Goal: Transaction & Acquisition: Purchase product/service

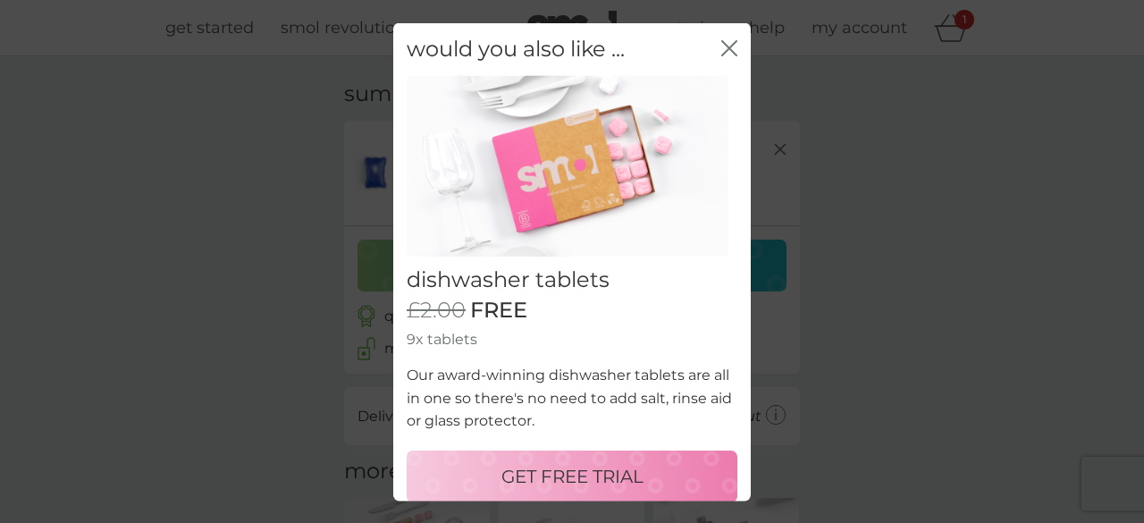
click at [721, 48] on icon "close" at bounding box center [729, 47] width 16 height 16
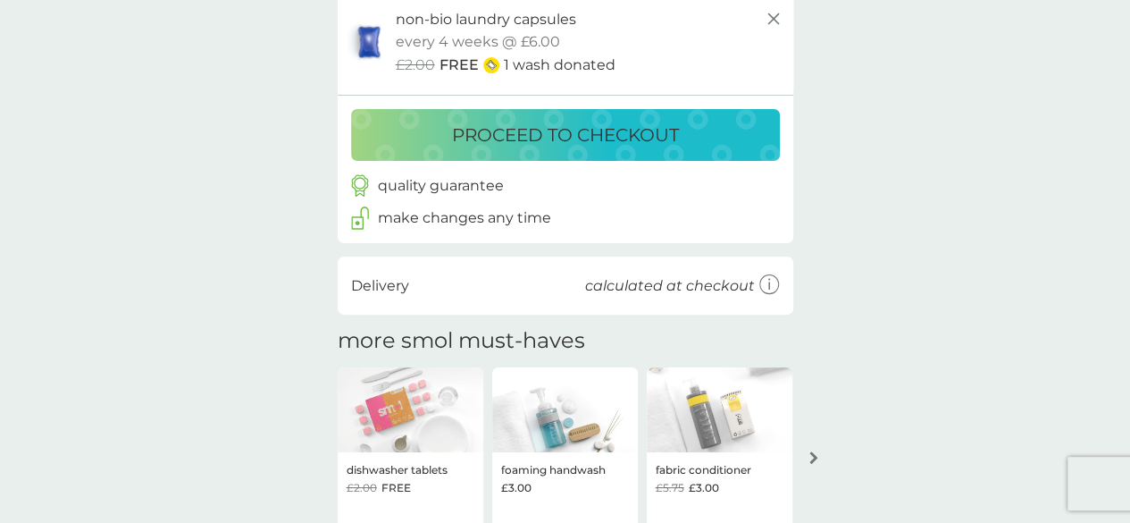
scroll to position [95, 0]
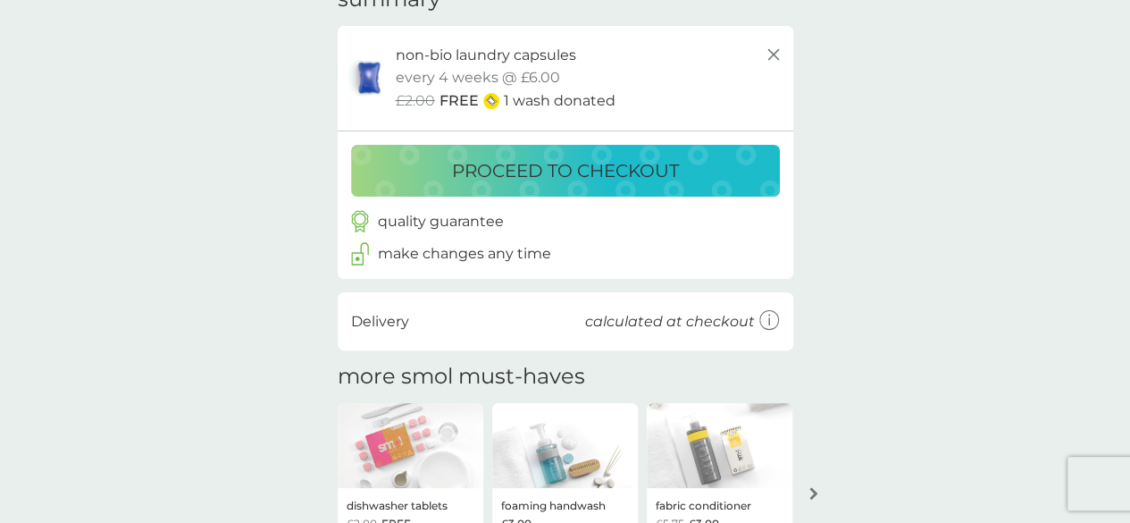
click at [659, 160] on p "proceed to checkout" at bounding box center [565, 170] width 227 height 29
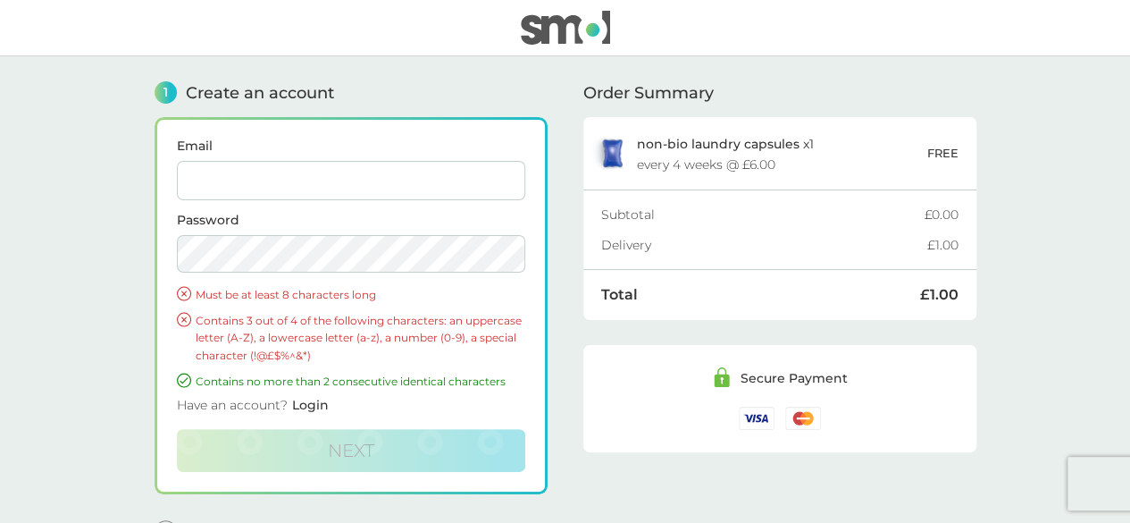
click at [266, 180] on input "Email" at bounding box center [351, 180] width 348 height 39
type input "maggieferguson@hotmail.co.uk"
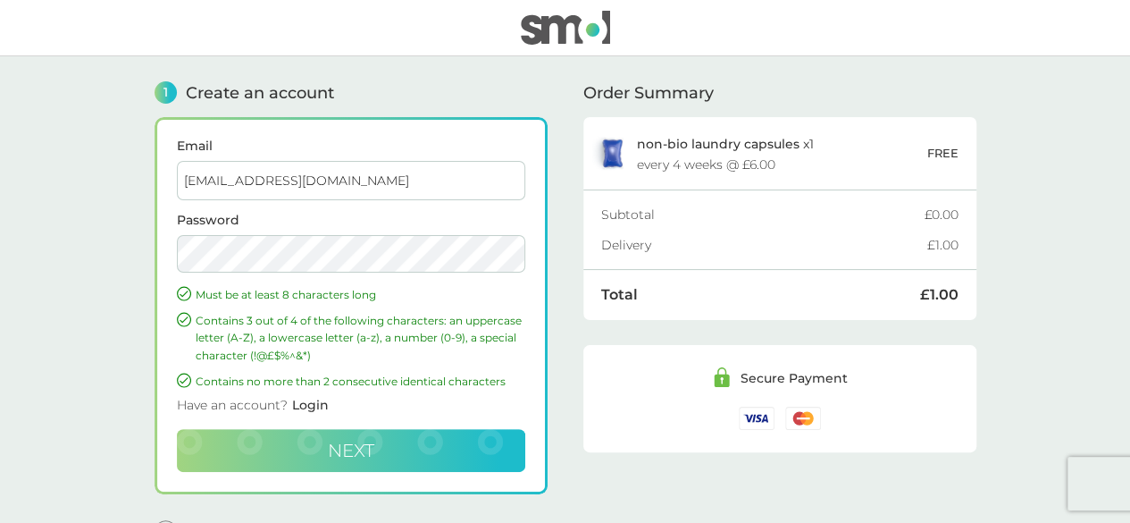
click at [377, 442] on button "Next" at bounding box center [351, 450] width 348 height 43
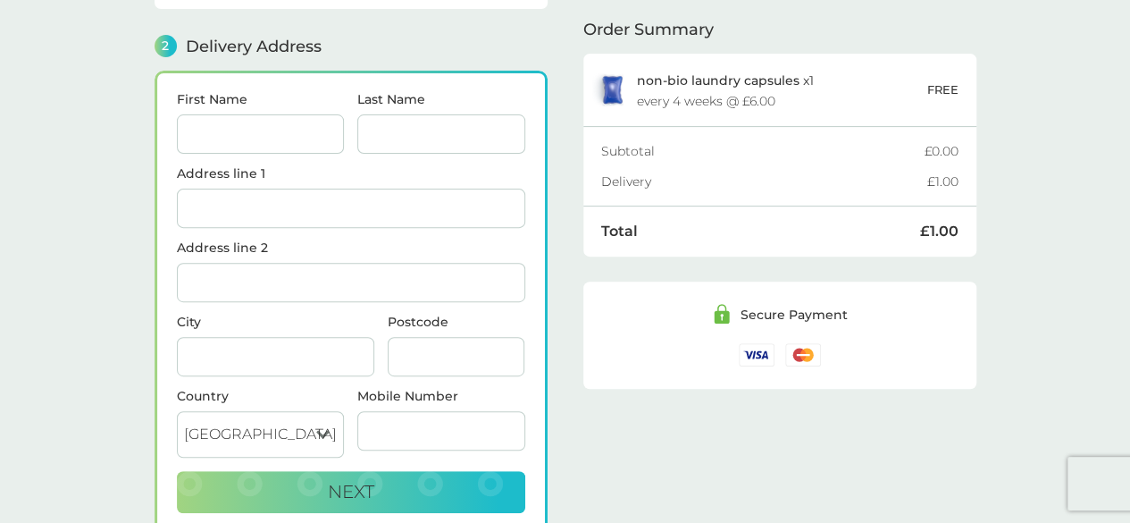
scroll to position [218, 0]
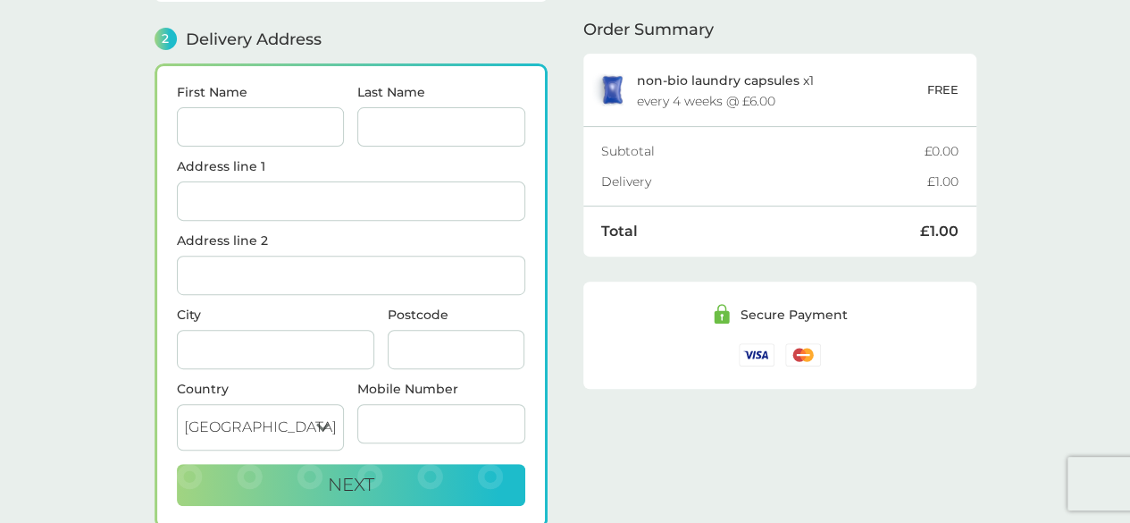
click at [231, 121] on input "First Name" at bounding box center [261, 126] width 168 height 39
type input "[PERSON_NAME]"
type input "7 MONAVILLE AVENUE"
type input "LISBURN"
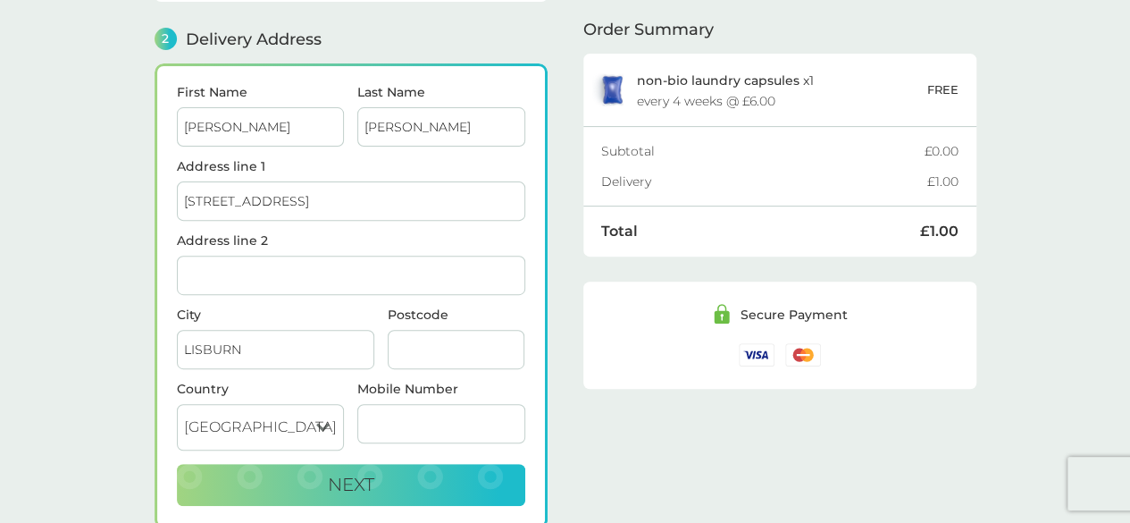
type input "BT28 2DF"
type input "07779110445"
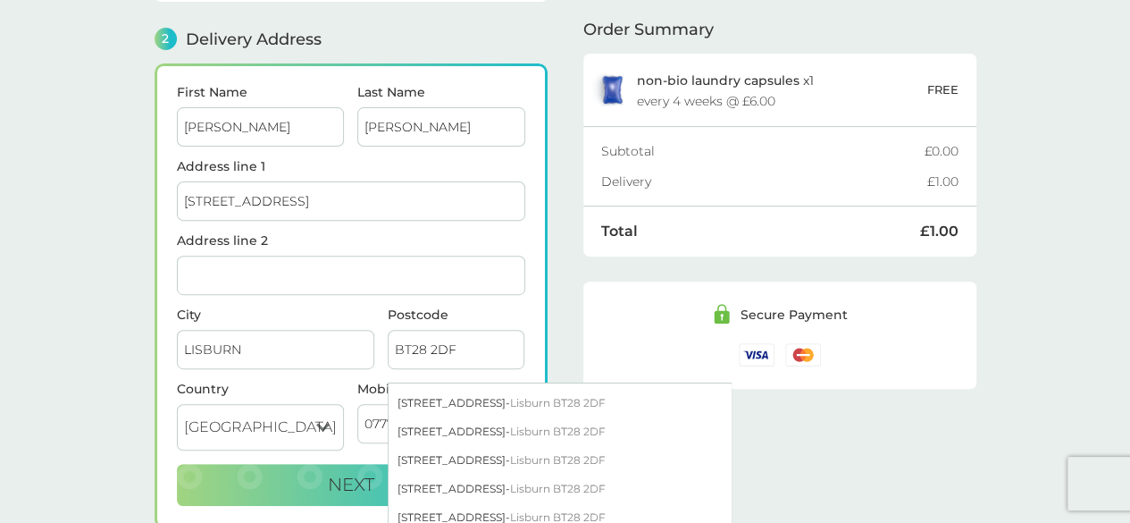
scroll to position [125, 0]
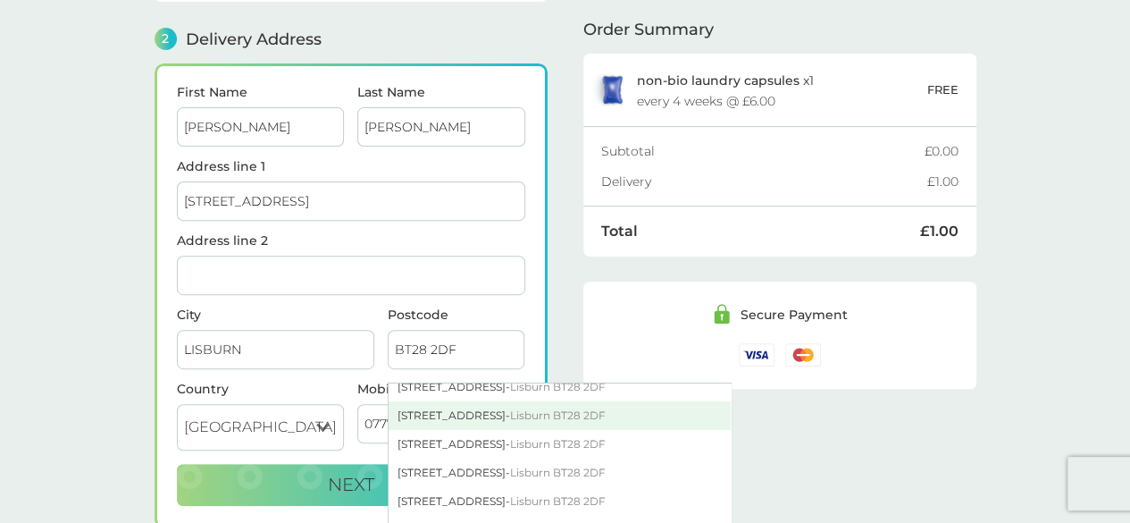
click at [592, 409] on span "Lisburn BT28 2DF" at bounding box center [558, 414] width 96 height 13
type input "[STREET_ADDRESS]"
type input "Lisburn"
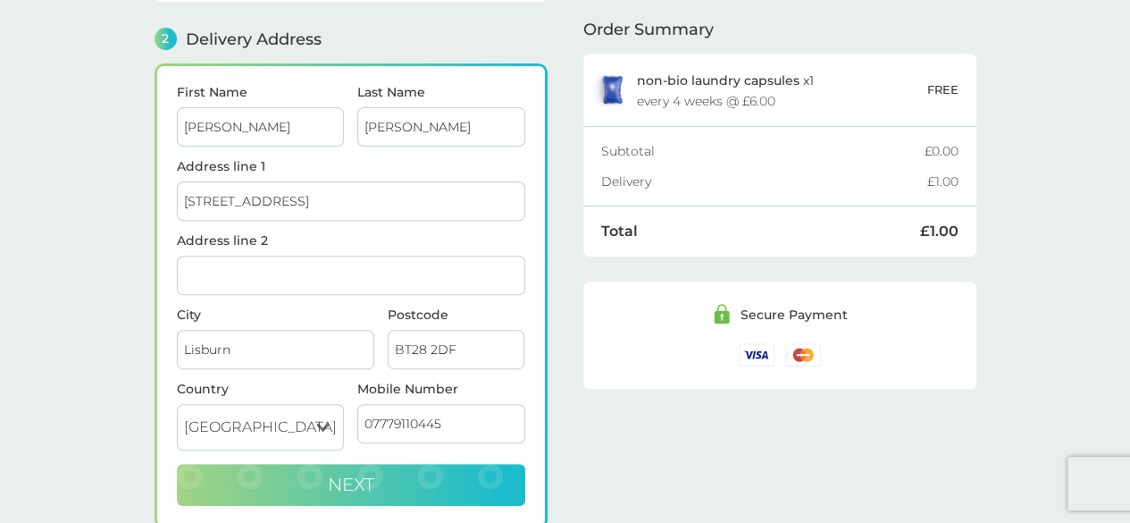
click at [373, 476] on span "Next" at bounding box center [351, 484] width 46 height 21
checkbox input "true"
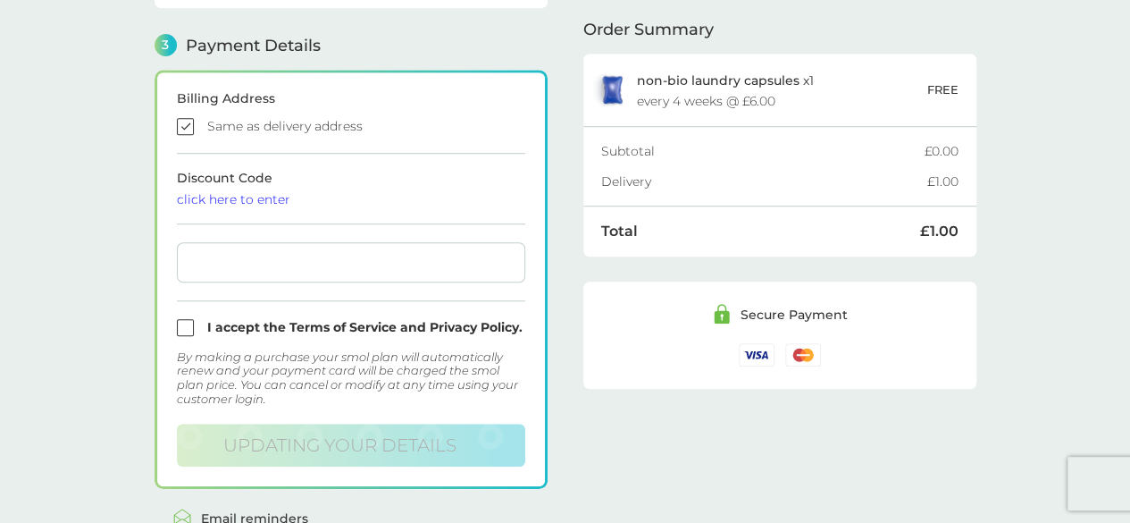
scroll to position [491, 0]
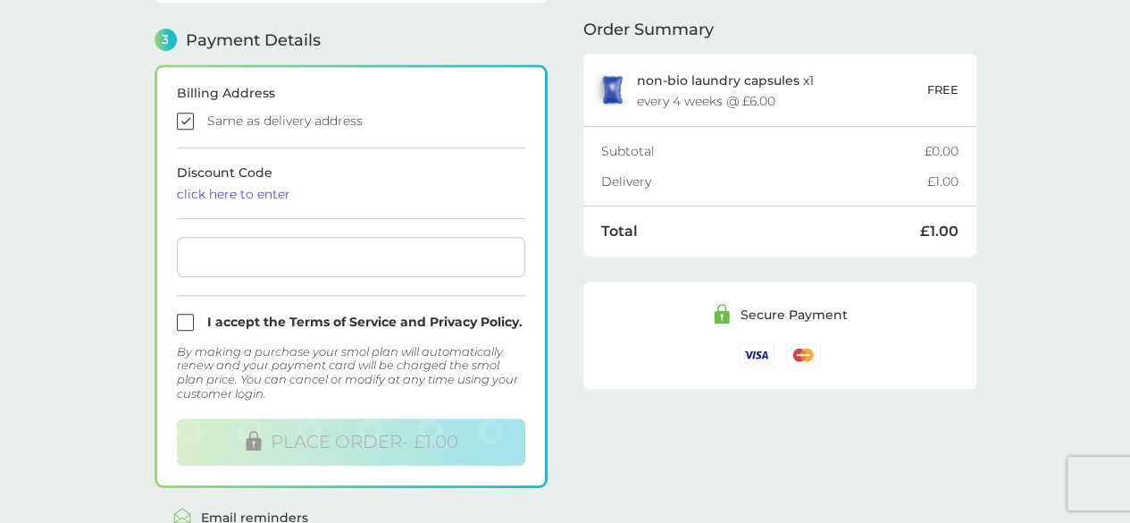
click at [183, 315] on input "checkbox" at bounding box center [351, 322] width 348 height 17
checkbox input "true"
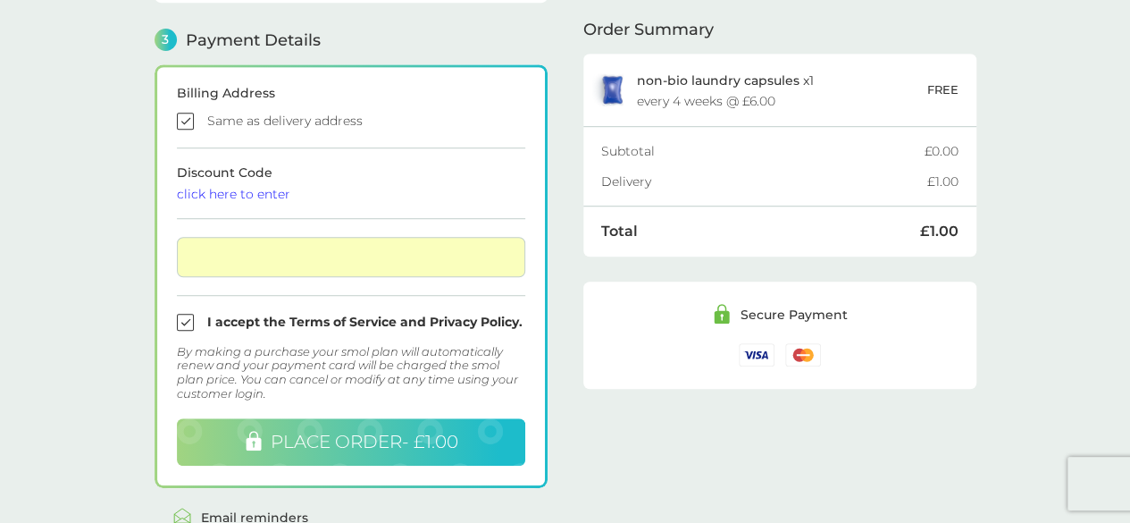
click at [430, 440] on span "PLACE ORDER - £1.00" at bounding box center [365, 441] width 188 height 21
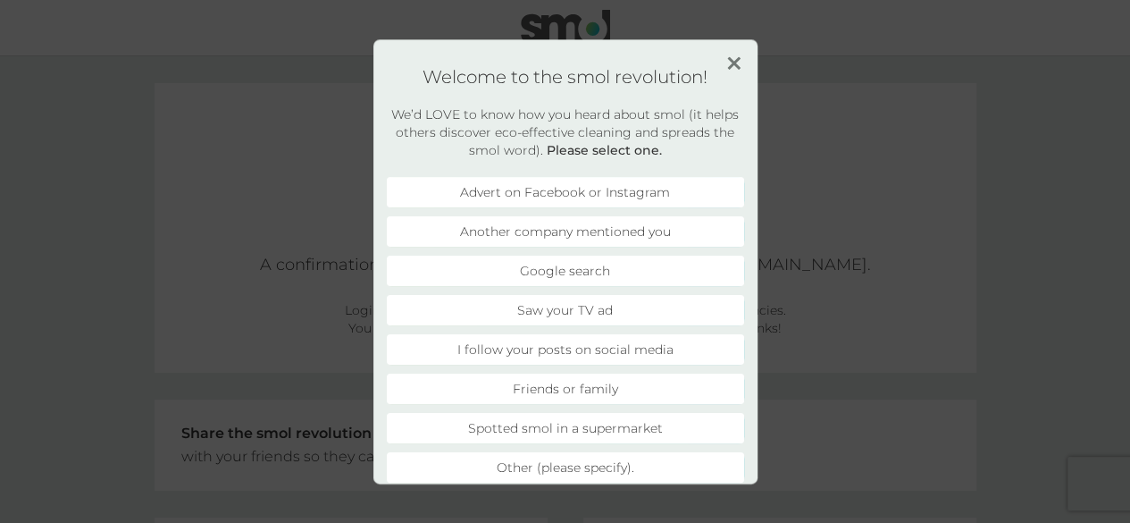
click at [585, 306] on li "Saw your TV ad" at bounding box center [565, 310] width 357 height 30
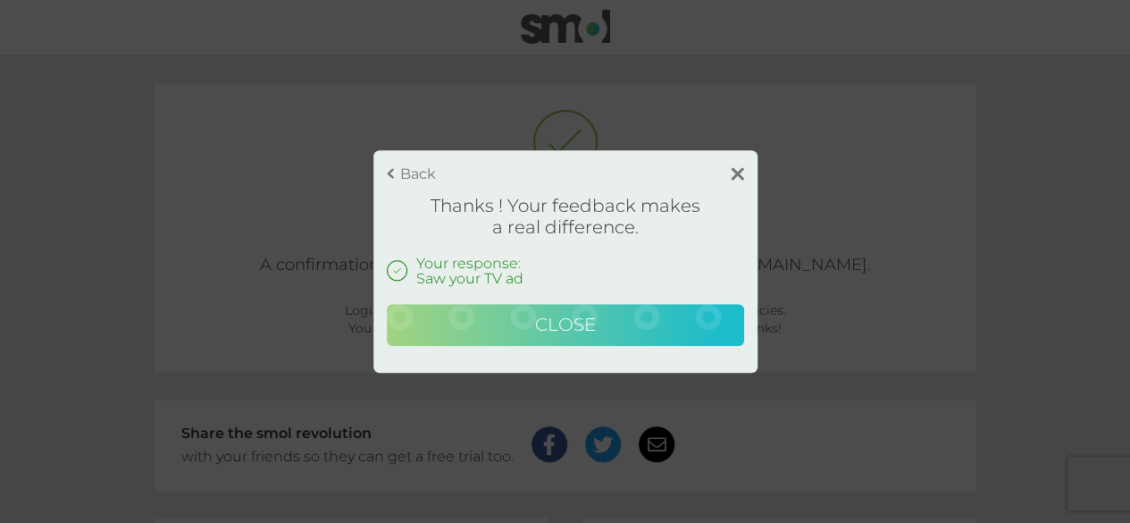
click at [587, 328] on span "Close" at bounding box center [565, 324] width 61 height 21
